Goal: Find contact information: Find contact information

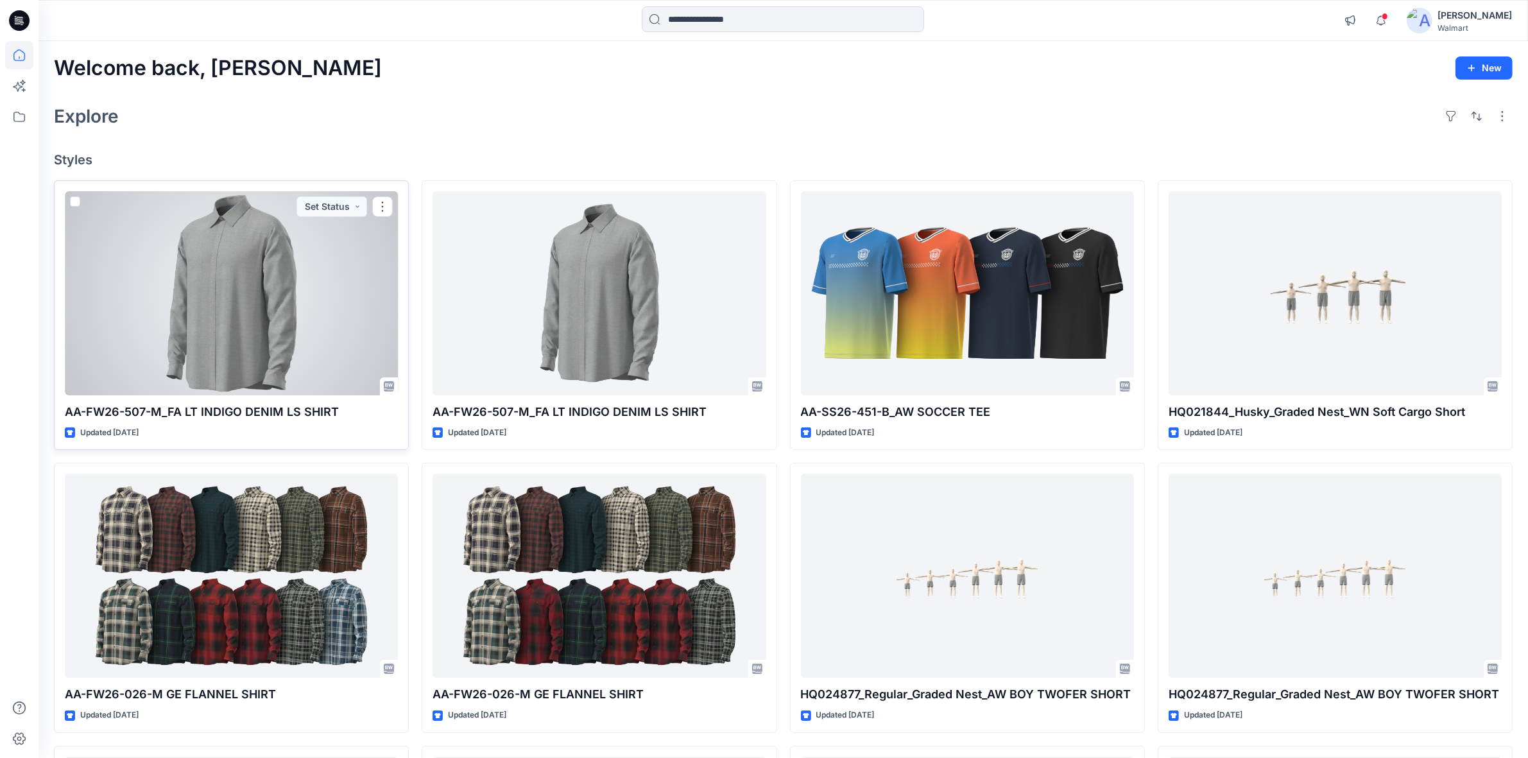
click at [212, 298] on div at bounding box center [231, 293] width 333 height 204
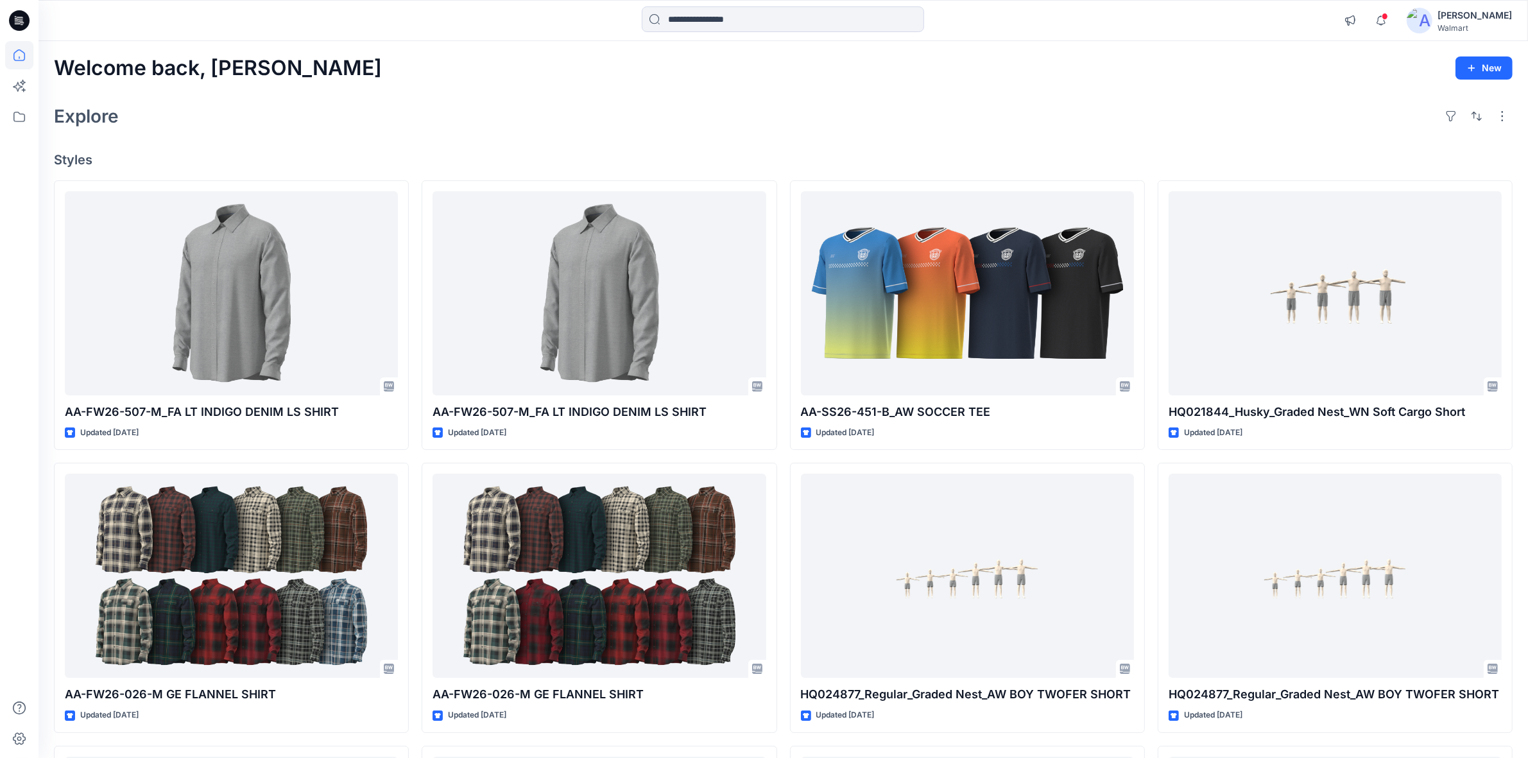
click at [11, 18] on icon at bounding box center [19, 20] width 21 height 21
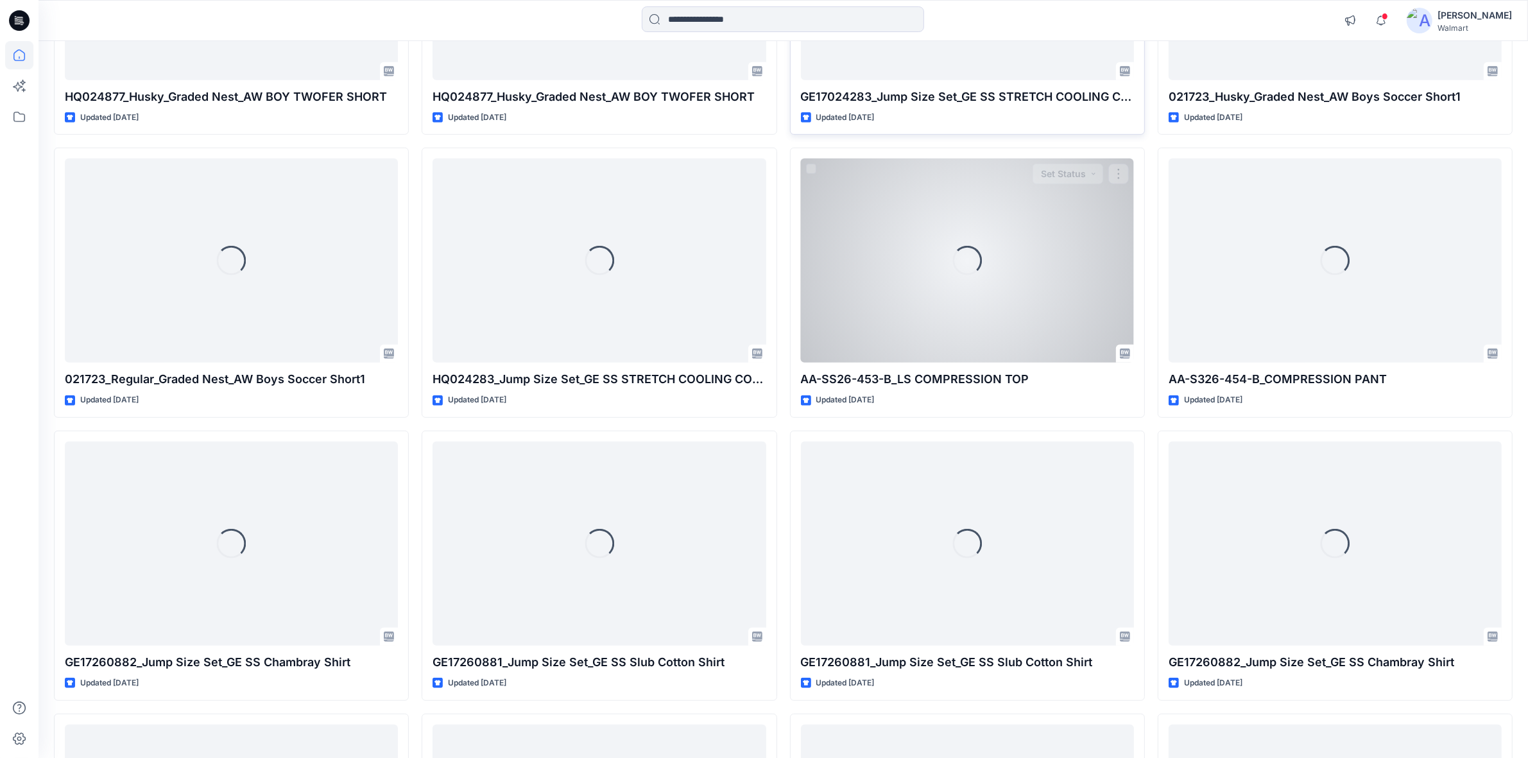
scroll to position [1168, 0]
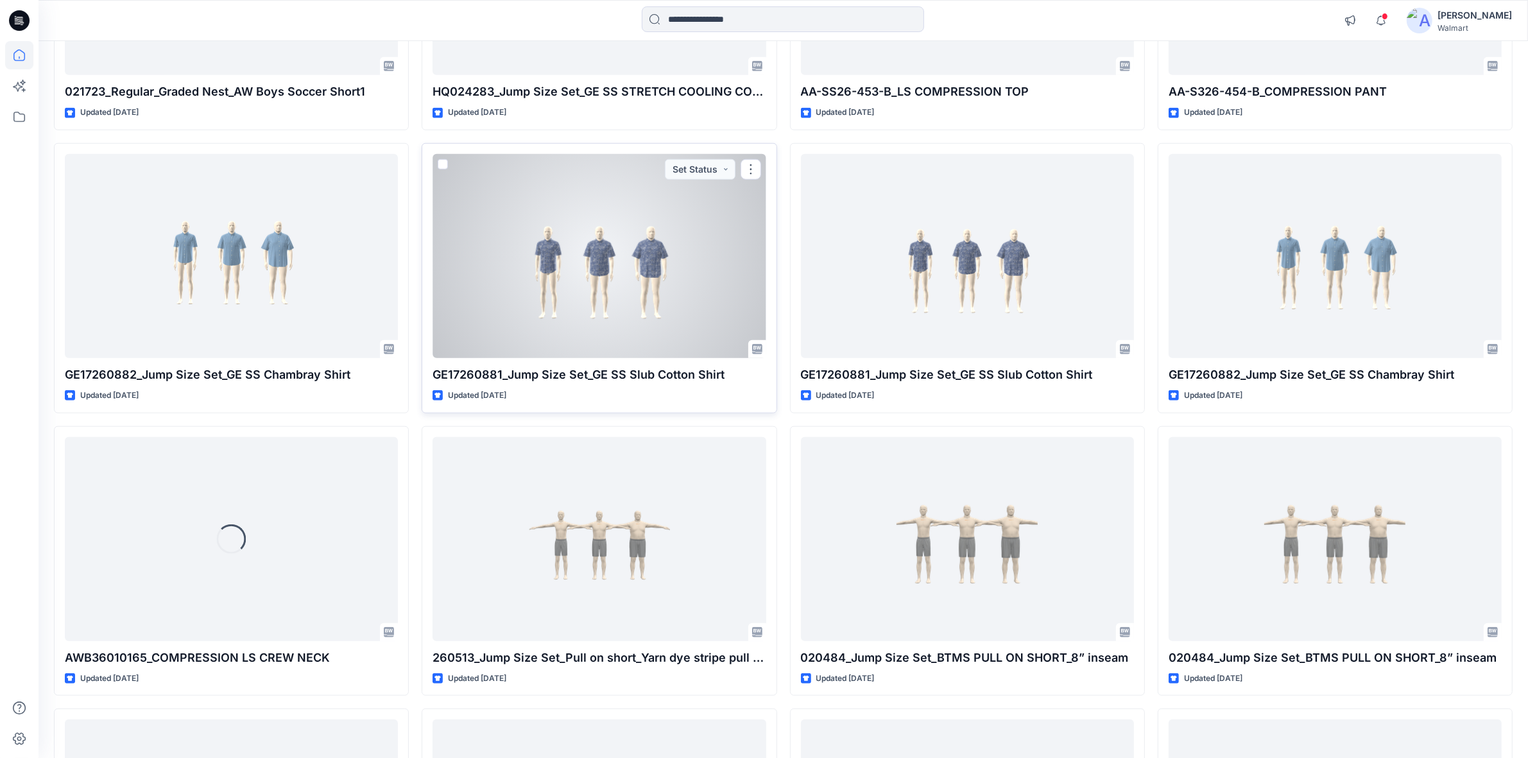
click at [624, 293] on div at bounding box center [599, 256] width 333 height 204
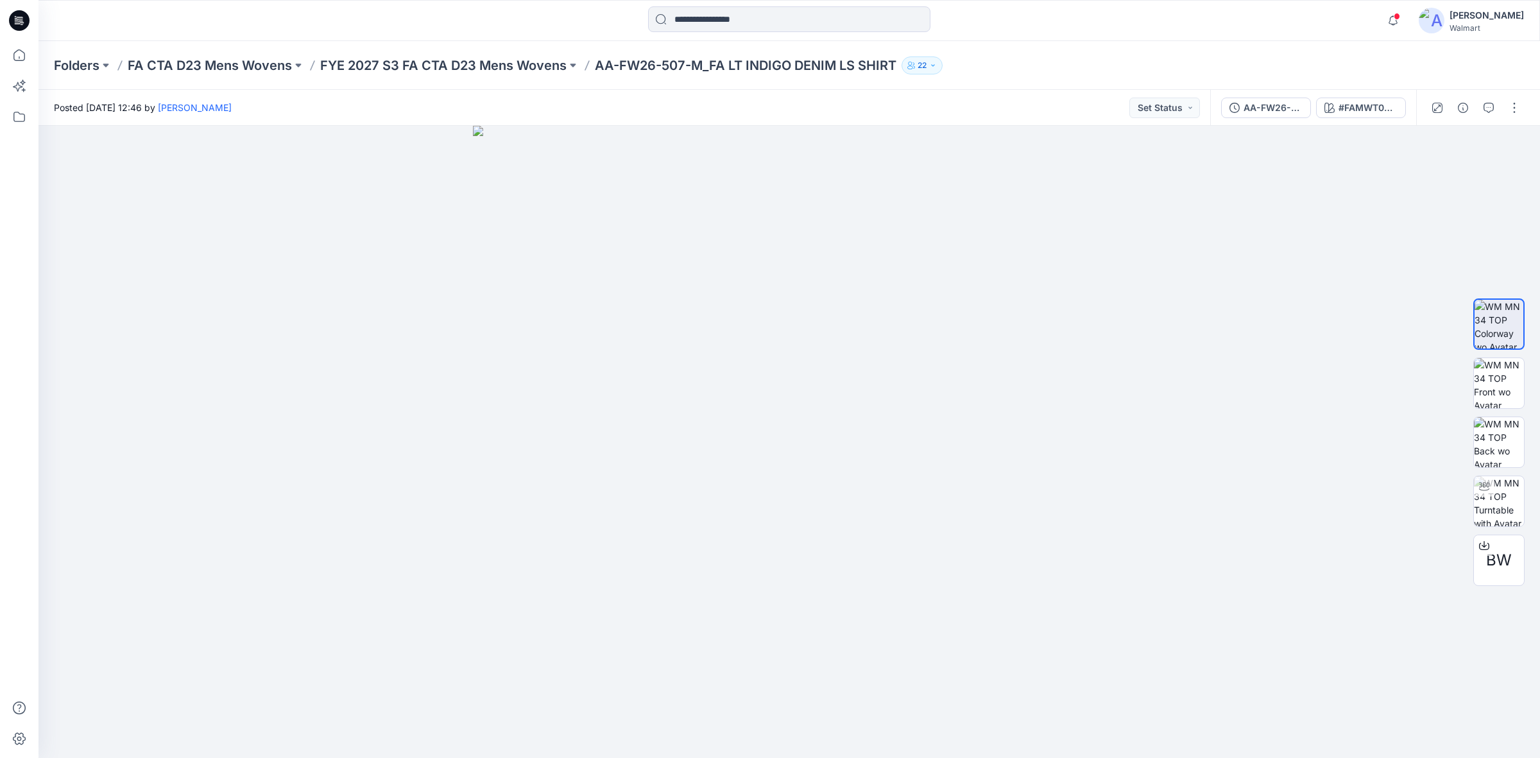
click at [937, 63] on icon "button" at bounding box center [933, 66] width 8 height 8
click at [1020, 139] on button "External 5" at bounding box center [1027, 142] width 78 height 33
click at [1005, 248] on p "Z- Do Not Usre Ishtiaque Azim" at bounding box center [975, 246] width 116 height 13
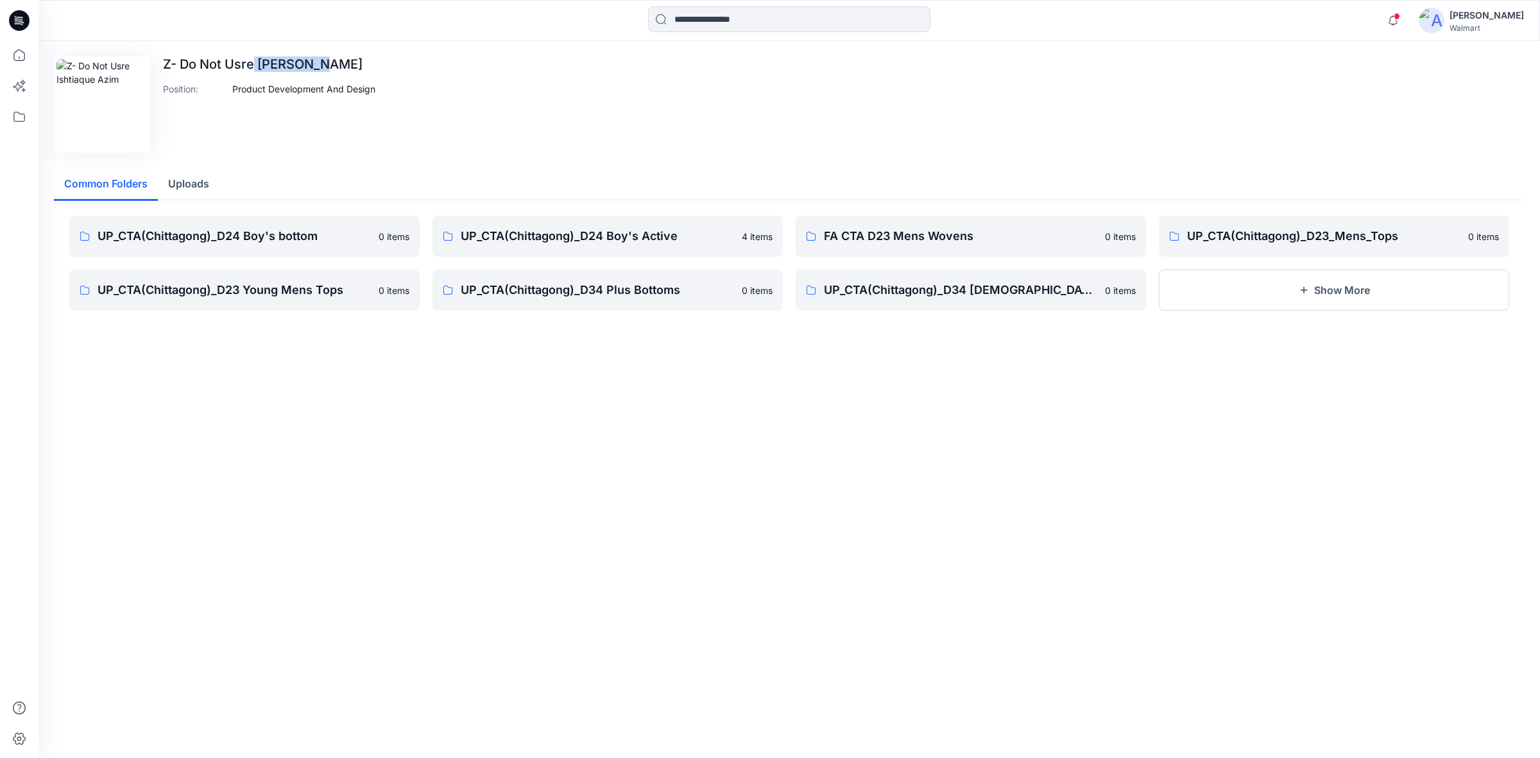
drag, startPoint x: 255, startPoint y: 62, endPoint x: 311, endPoint y: 64, distance: 55.9
click at [311, 64] on p "Z- Do Not Usre Ishtiaque Azim" at bounding box center [269, 63] width 212 height 15
copy p "Ishtiaque"
click at [524, 114] on div "Z- Do Not Usre Ishtiaque Azim Position : Product Development And Design" at bounding box center [789, 104] width 1471 height 96
drag, startPoint x: 257, startPoint y: 62, endPoint x: 310, endPoint y: 64, distance: 52.7
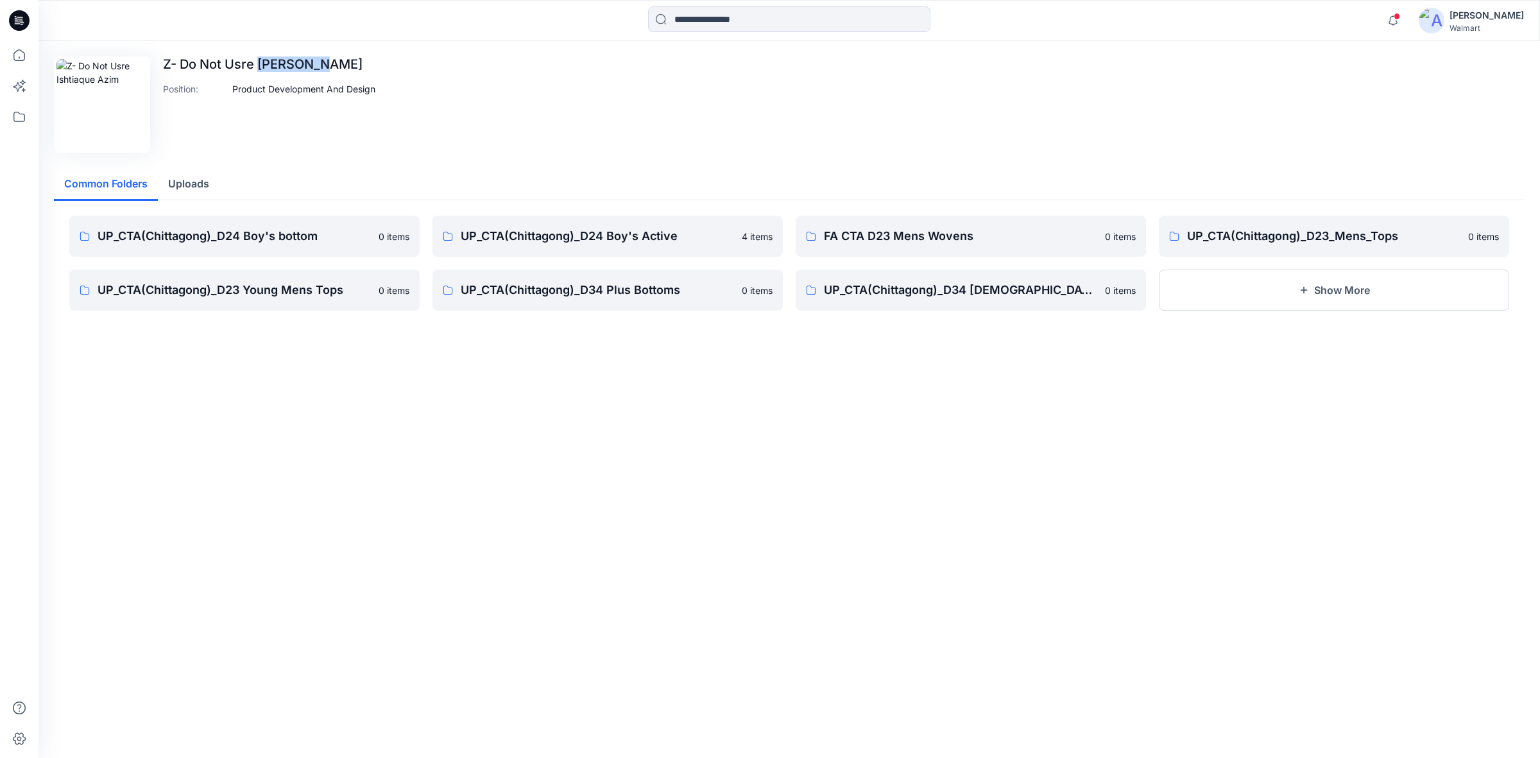
click at [310, 64] on p "Z- Do Not Usre Ishtiaque Azim" at bounding box center [269, 63] width 212 height 15
copy p "Ishtiaque"
click at [127, 119] on img at bounding box center [101, 104] width 91 height 91
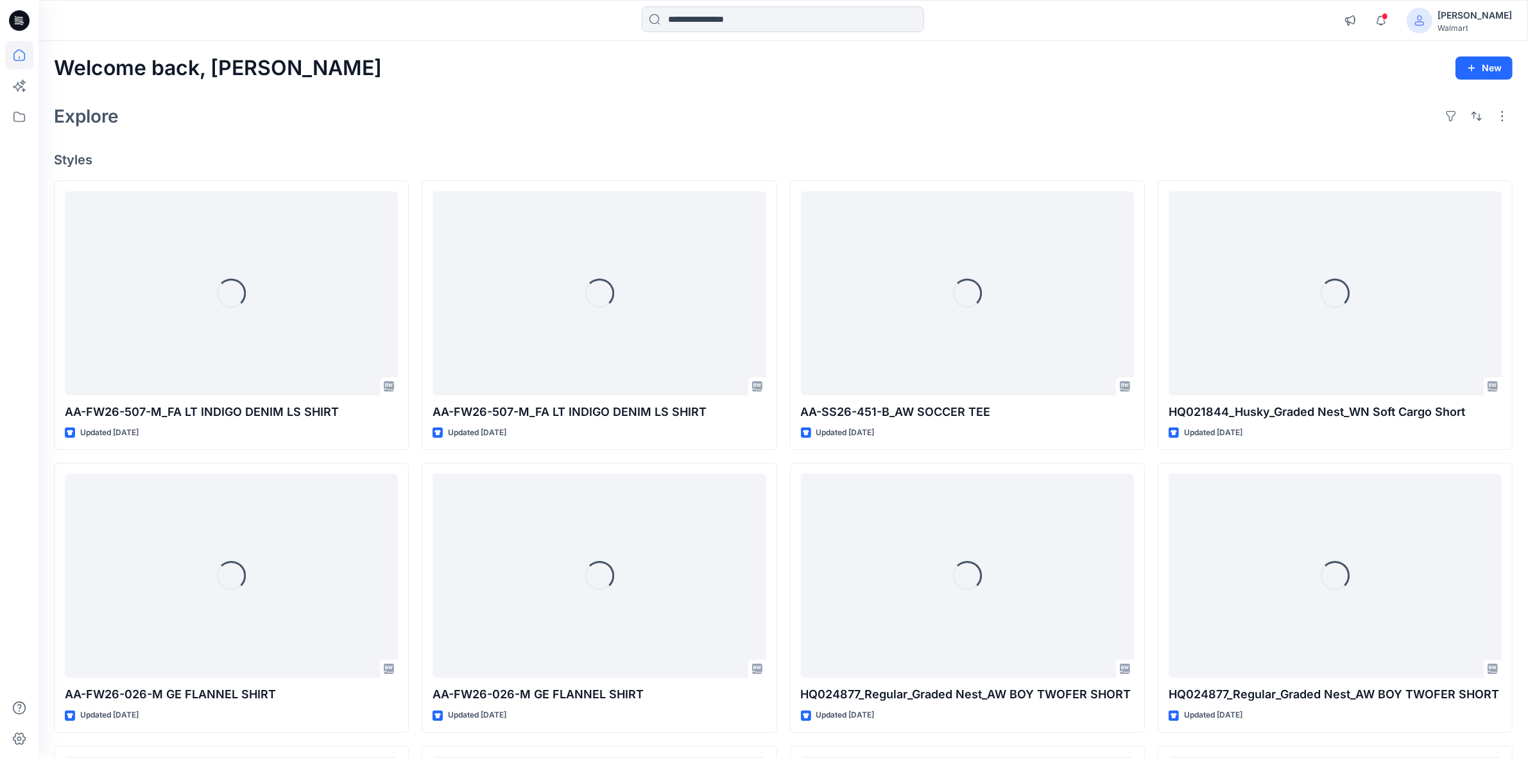
click at [610, 75] on div "Welcome back, [PERSON_NAME] New" at bounding box center [783, 68] width 1459 height 24
